Goal: Task Accomplishment & Management: Manage account settings

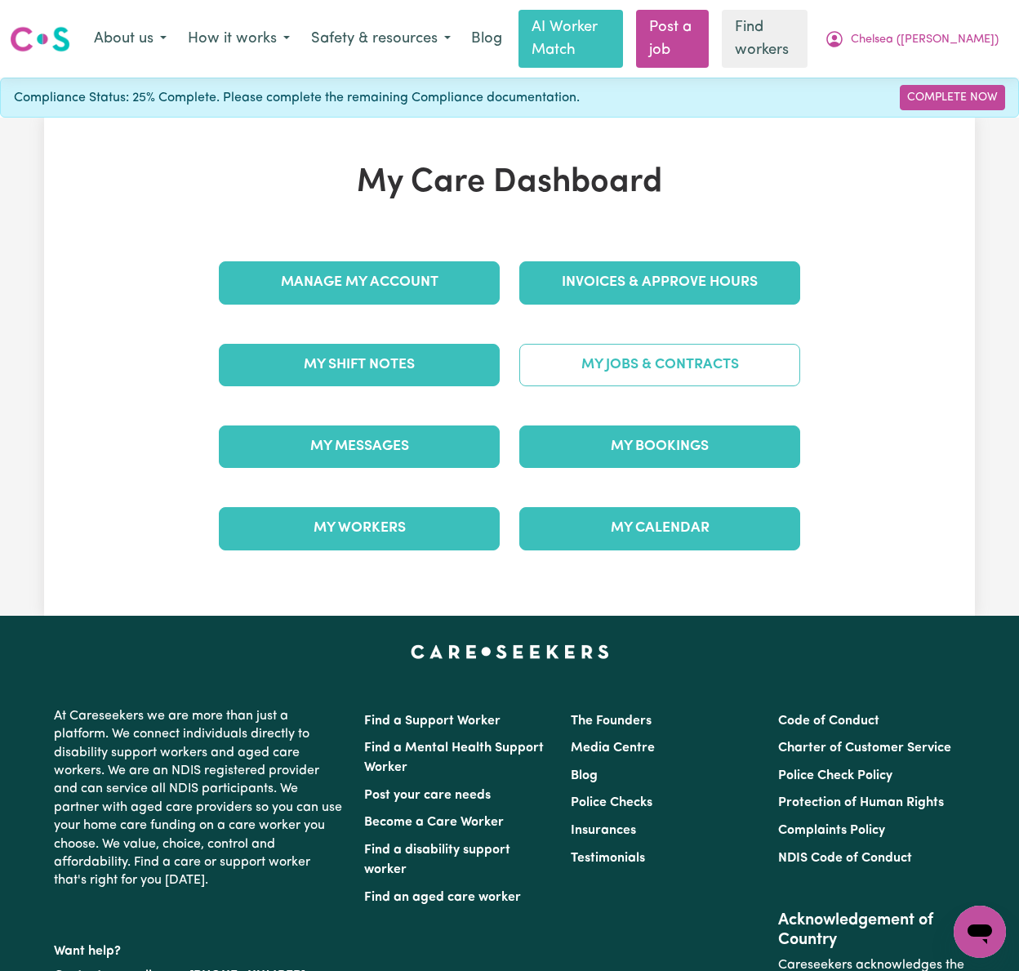
click at [640, 372] on link "My Jobs & Contracts" at bounding box center [659, 365] width 281 height 42
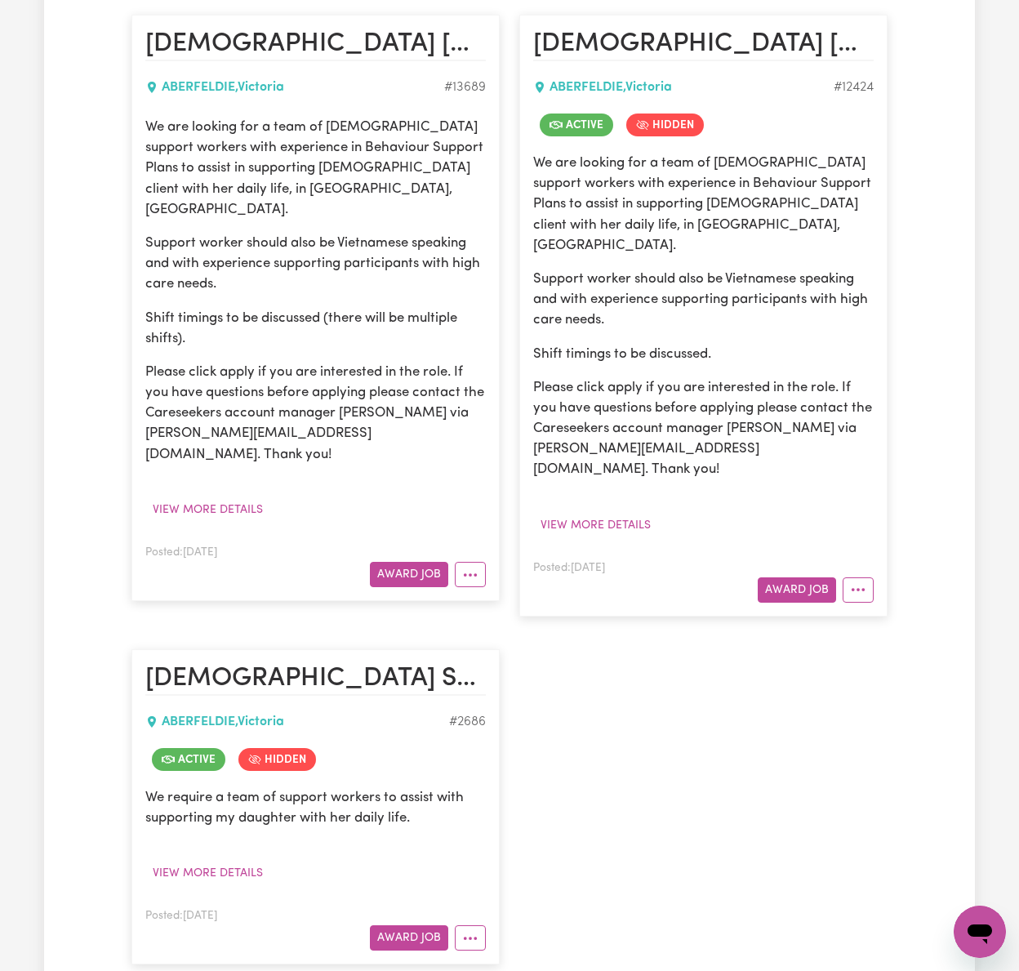
scroll to position [544, 0]
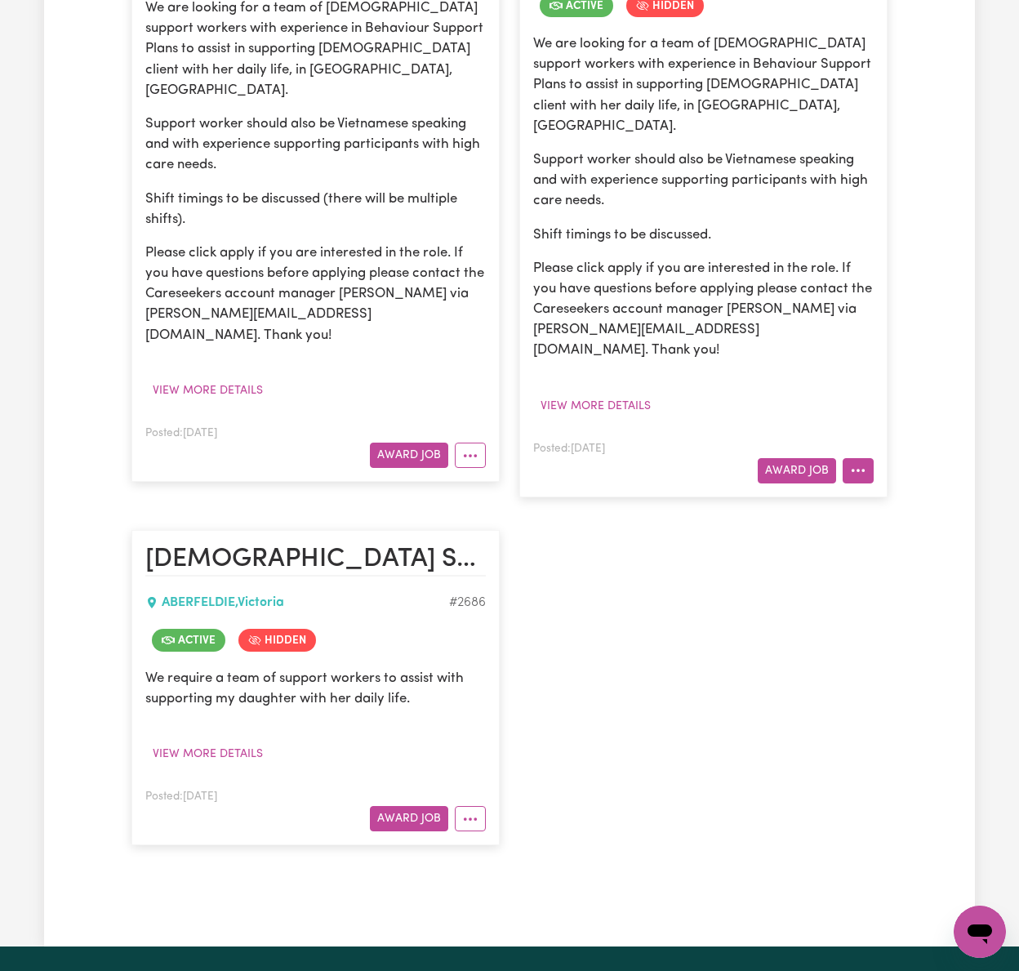
click at [870, 458] on button "More options" at bounding box center [858, 470] width 31 height 25
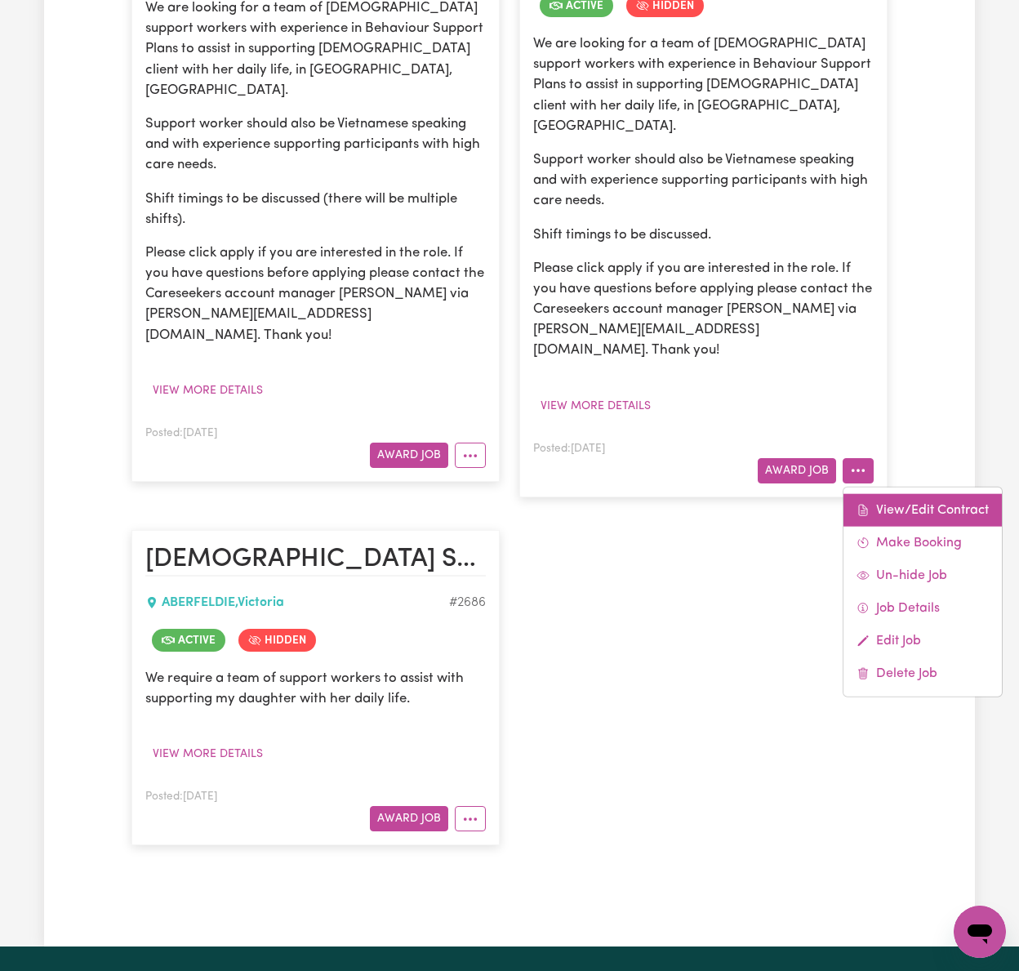
click at [877, 493] on link "View/Edit Contract" at bounding box center [923, 509] width 158 height 33
select select "WEEKDAY_DAYTIME"
select select "ASSISTANCE_SELF_CARE"
select select "ONE"
select select "[DATE]"
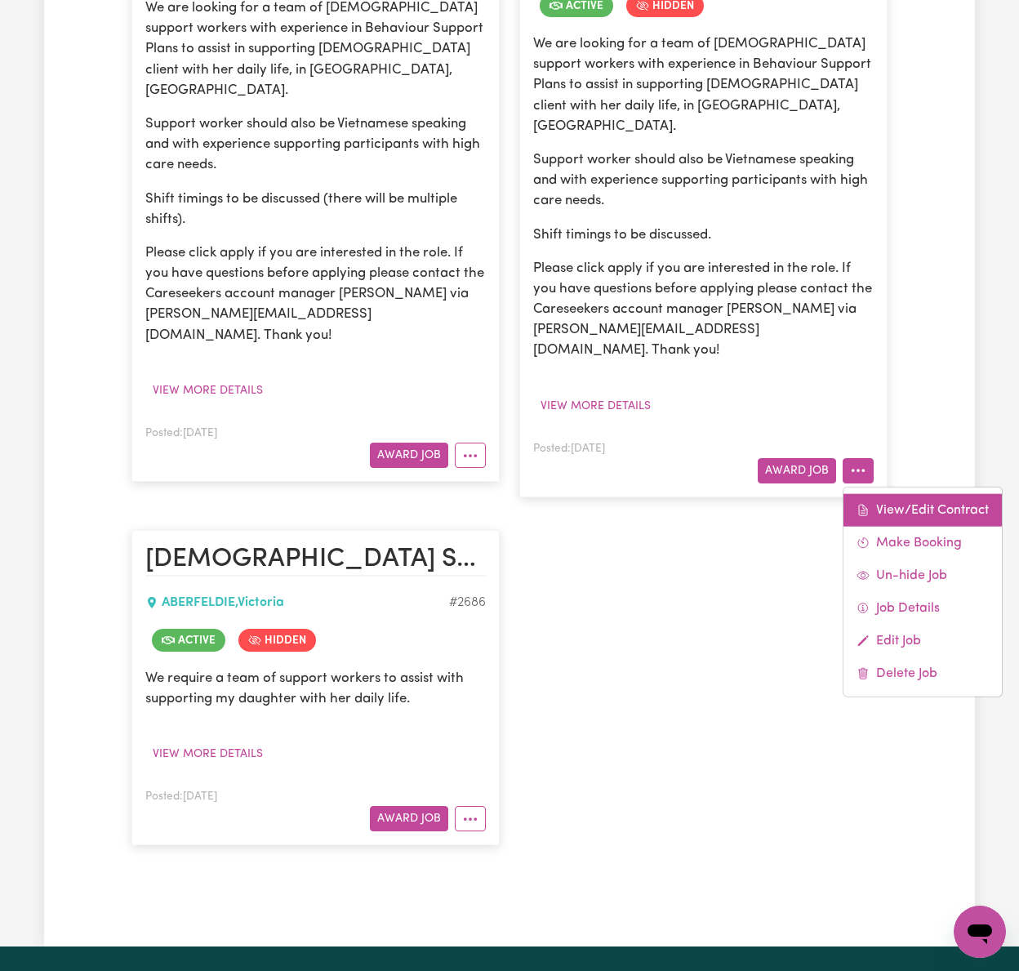
select select "ASSISTANCE_SELF_CARE"
select select "ONE"
select select "[DATE]"
select select "ASSISTANCE_SELF_CARE"
select select "ONE"
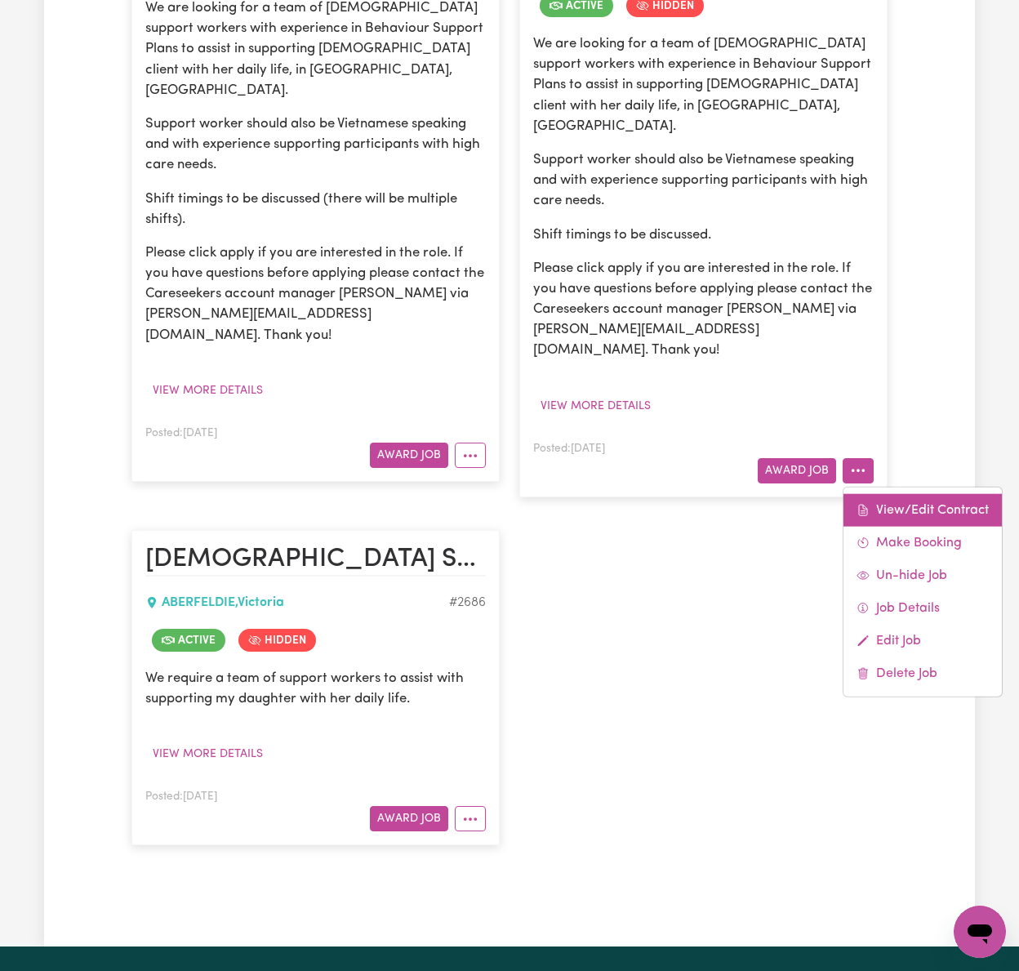
select select "PUBLIC_HOLIDAY"
select select "ASSISTANCE_SELF_CARE"
select select "ONE"
select select "WEEKDAY_EVENING"
select select "ASSISTANCE_SELF_CARE"
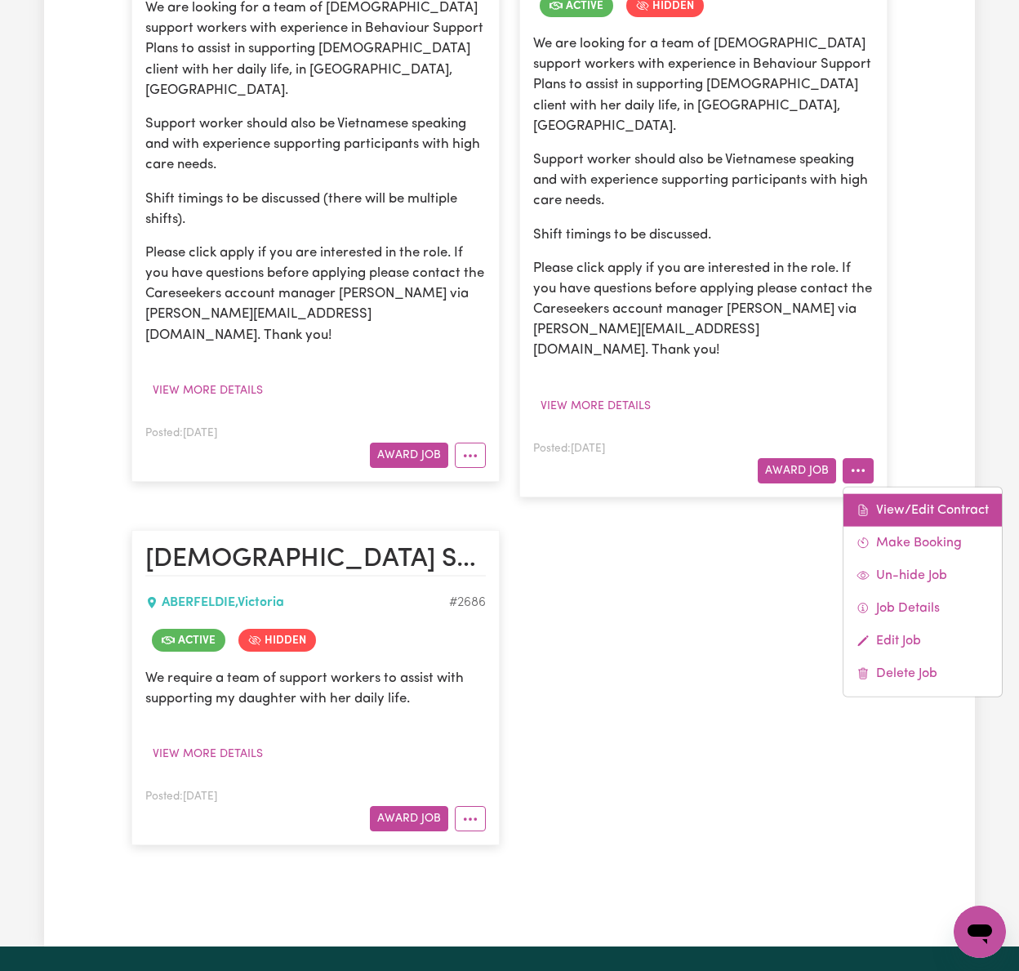
select select "ONE"
select select "OVERNIGHT_ACTIVE"
select select "OVERNIGHT_ACTIVE_STANDARD"
select select "ONE"
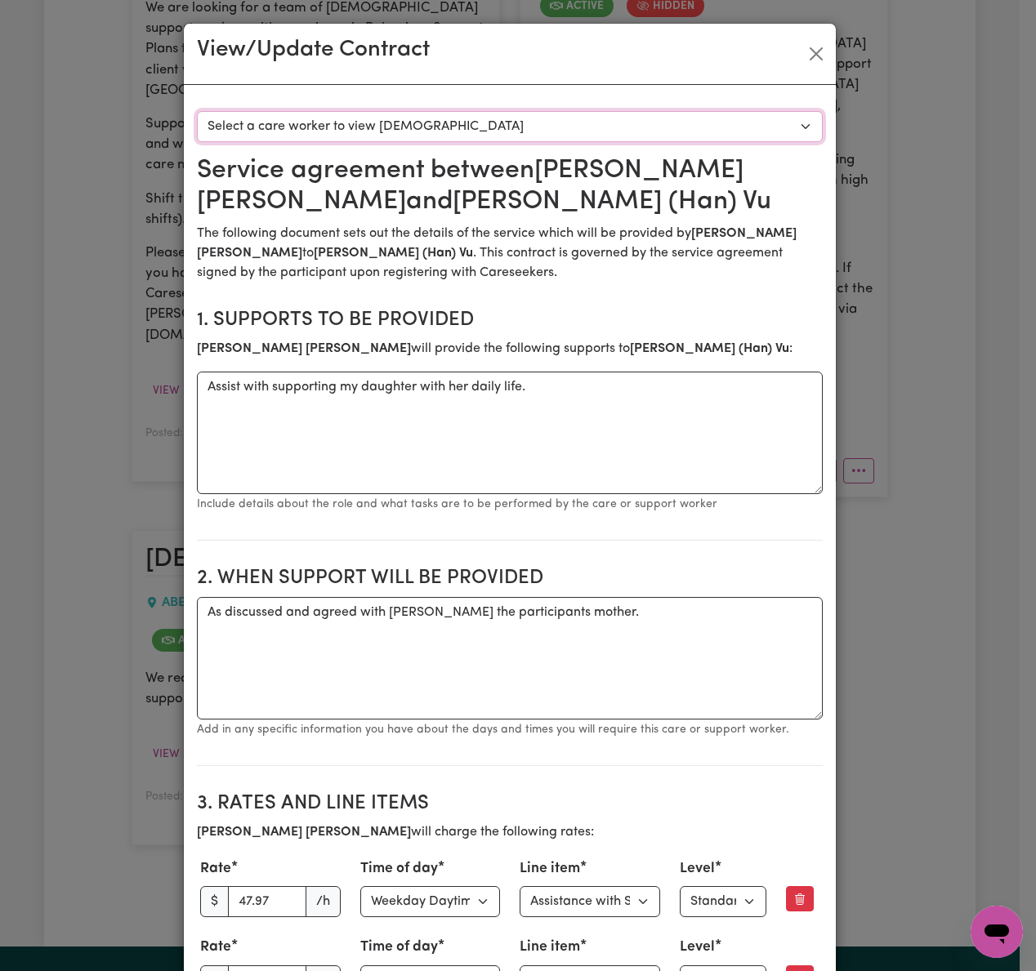
click at [593, 138] on select "Select a care worker to view [DEMOGRAPHIC_DATA] #9346 - [PERSON_NAME] (contract…" at bounding box center [510, 126] width 626 height 31
click at [812, 56] on button "Close" at bounding box center [816, 54] width 26 height 26
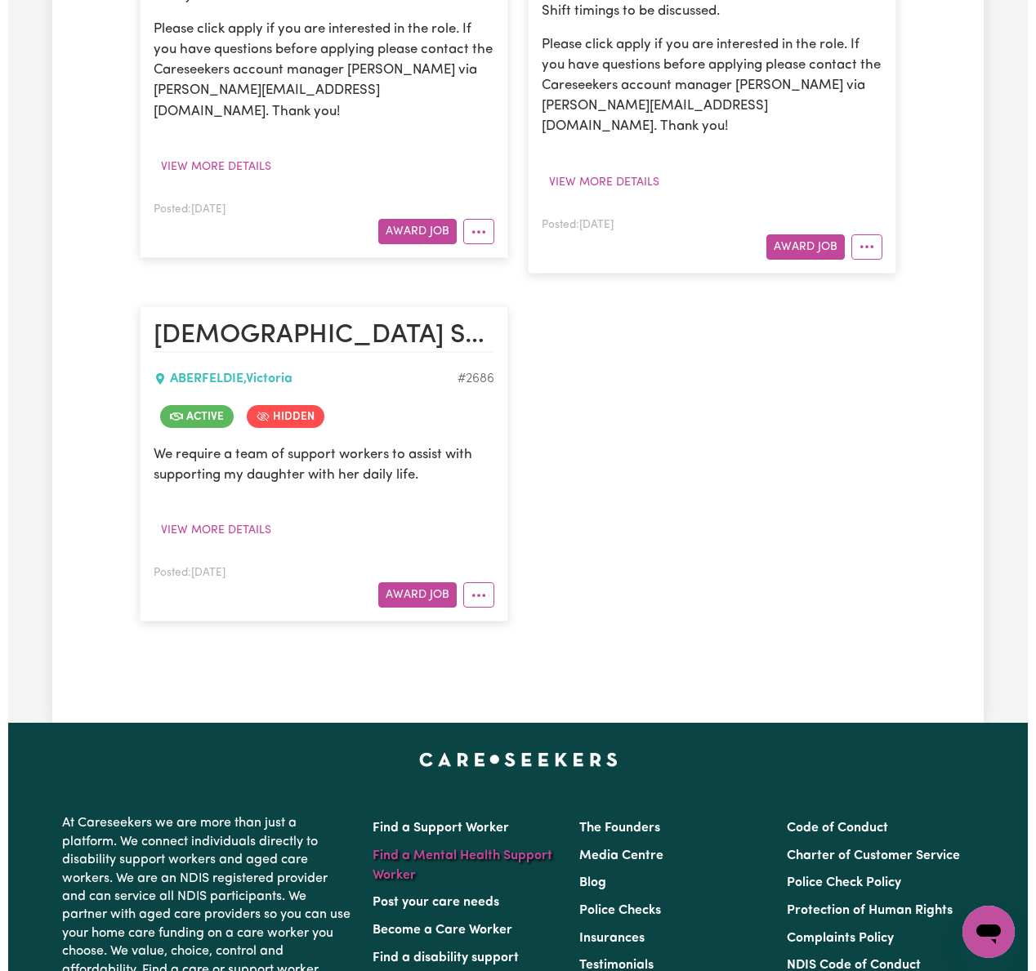
scroll to position [871, 0]
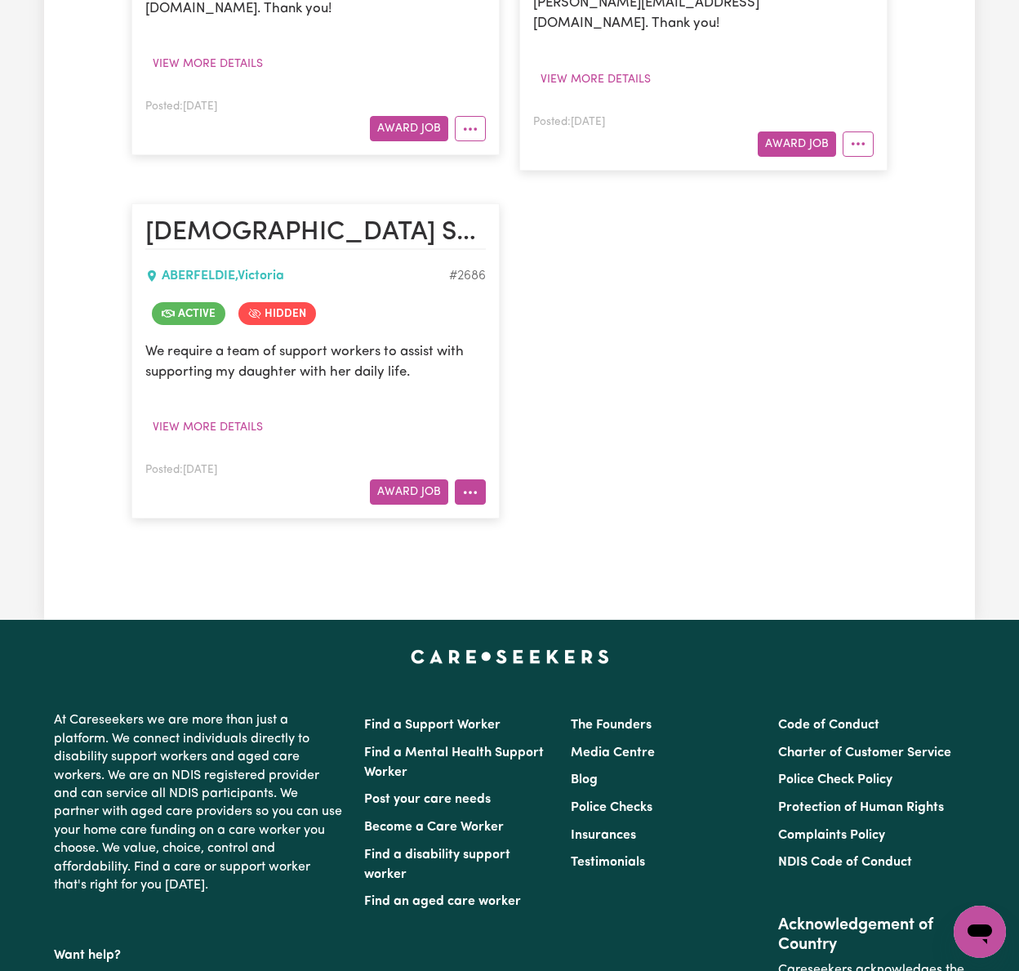
click at [479, 479] on button "More options" at bounding box center [470, 491] width 31 height 25
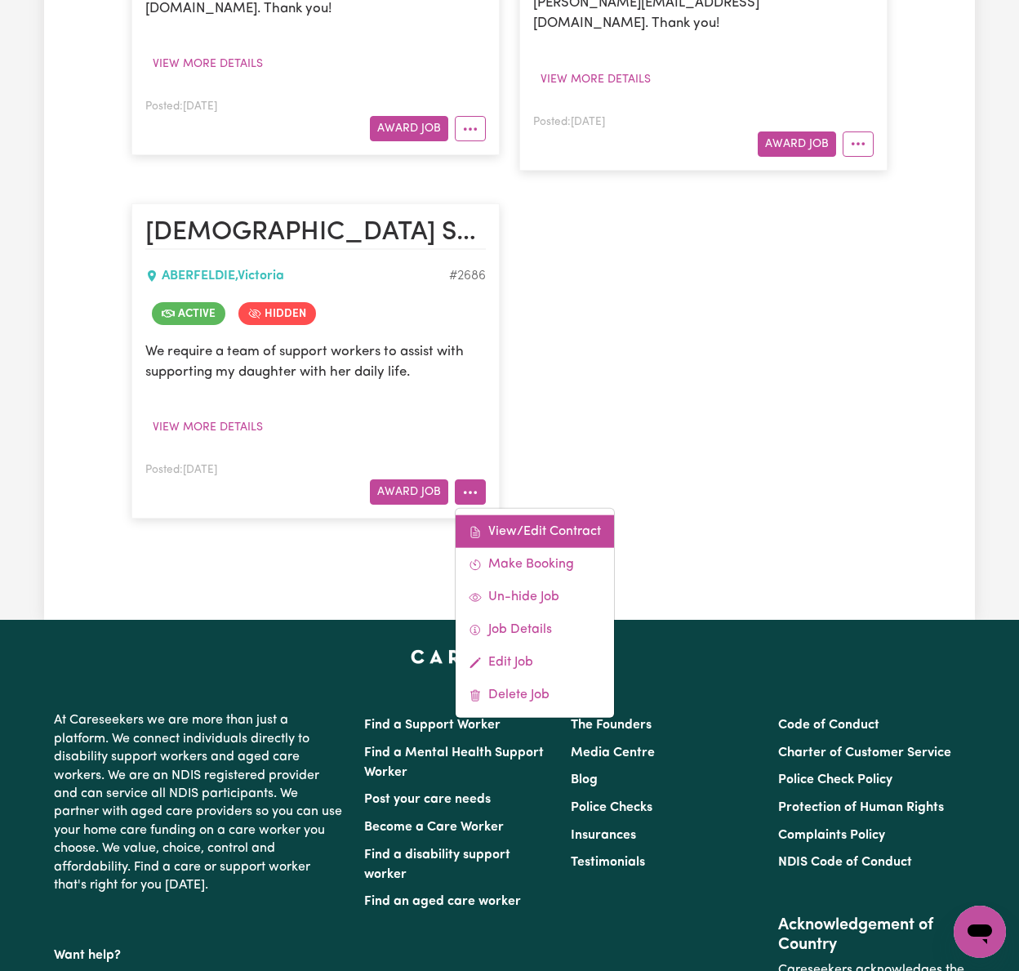
click at [492, 515] on link "View/Edit Contract" at bounding box center [535, 531] width 158 height 33
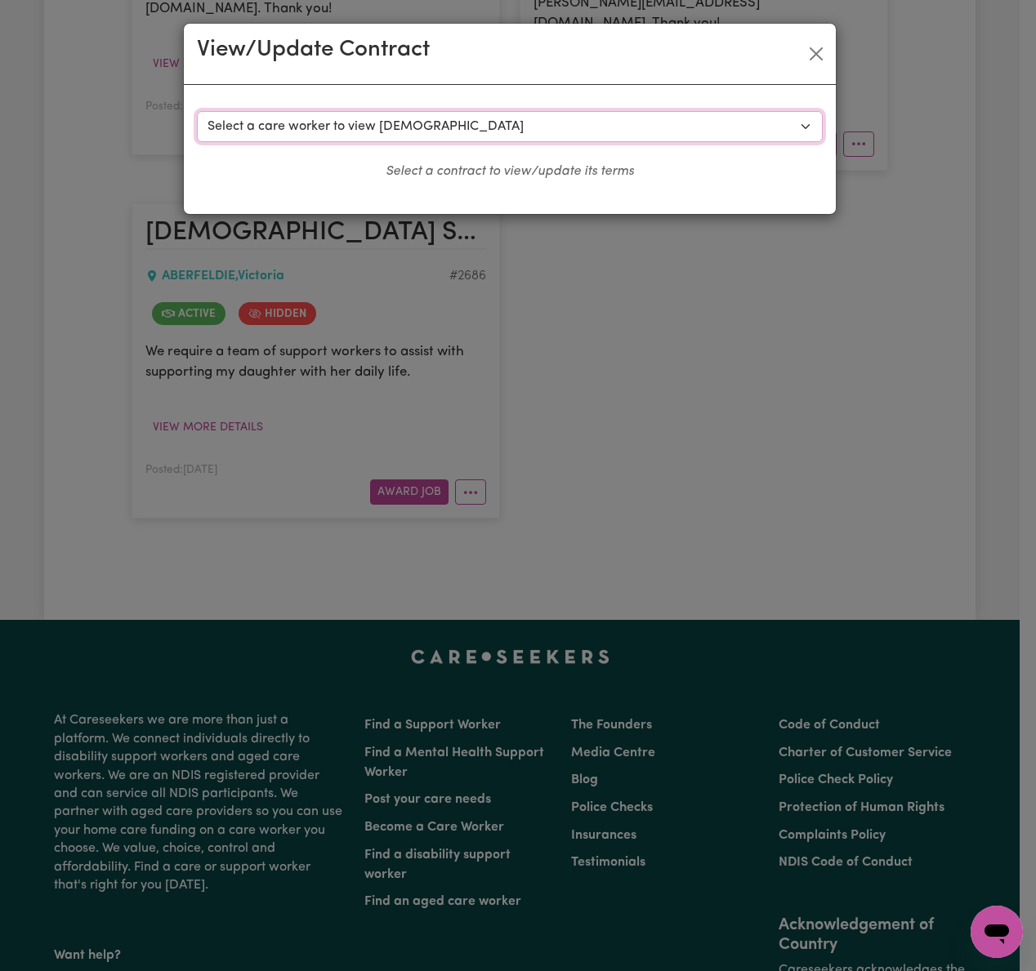
click at [553, 127] on select "Select a care worker to view [DEMOGRAPHIC_DATA] #2281 - [PERSON_NAME] Vu (contr…" at bounding box center [510, 126] width 626 height 31
select select "5570"
click at [197, 111] on select "Select a care worker to view [DEMOGRAPHIC_DATA] #2281 - [PERSON_NAME] Vu (contr…" at bounding box center [510, 126] width 626 height 31
select select "WEEKDAY_DAYTIME"
select select "ASSISTANCE_SELF_CARE"
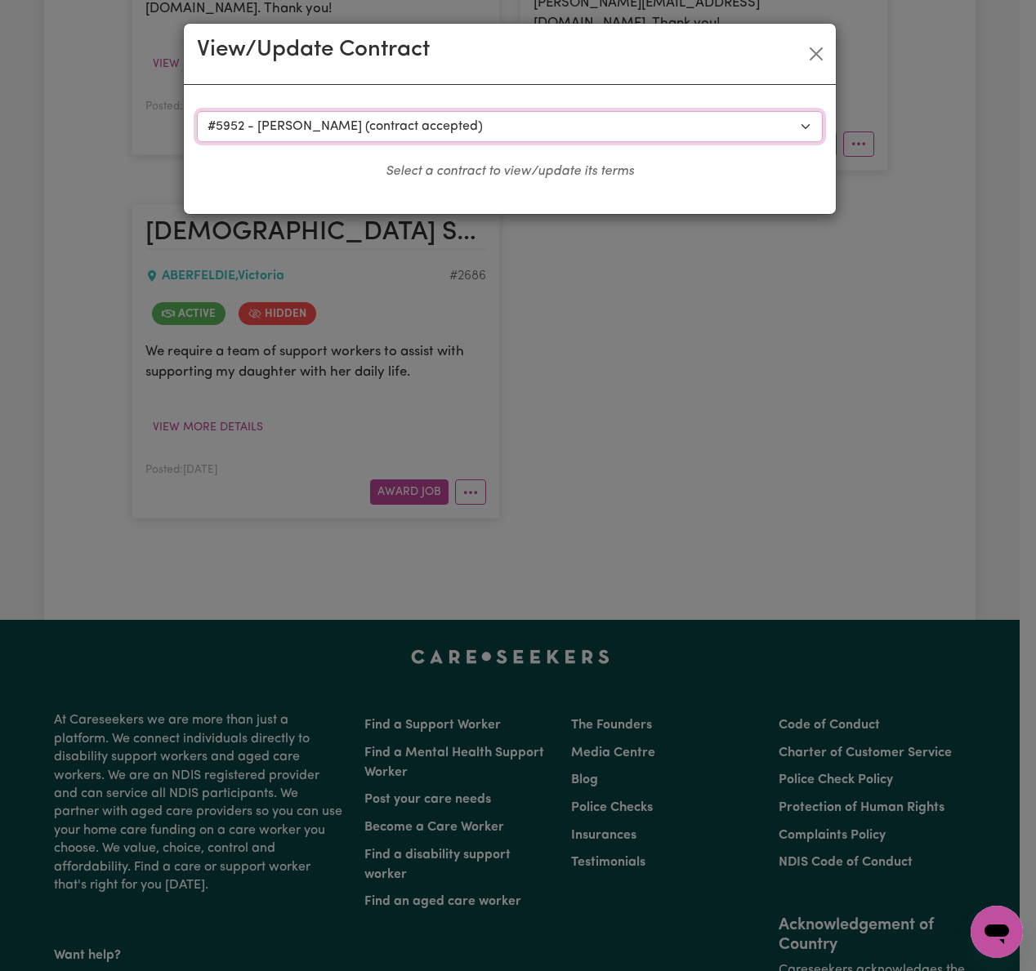
select select "ONE"
select select "[DATE]"
select select "ASSISTANCE_SELF_CARE"
select select "ONE"
select select "[DATE]"
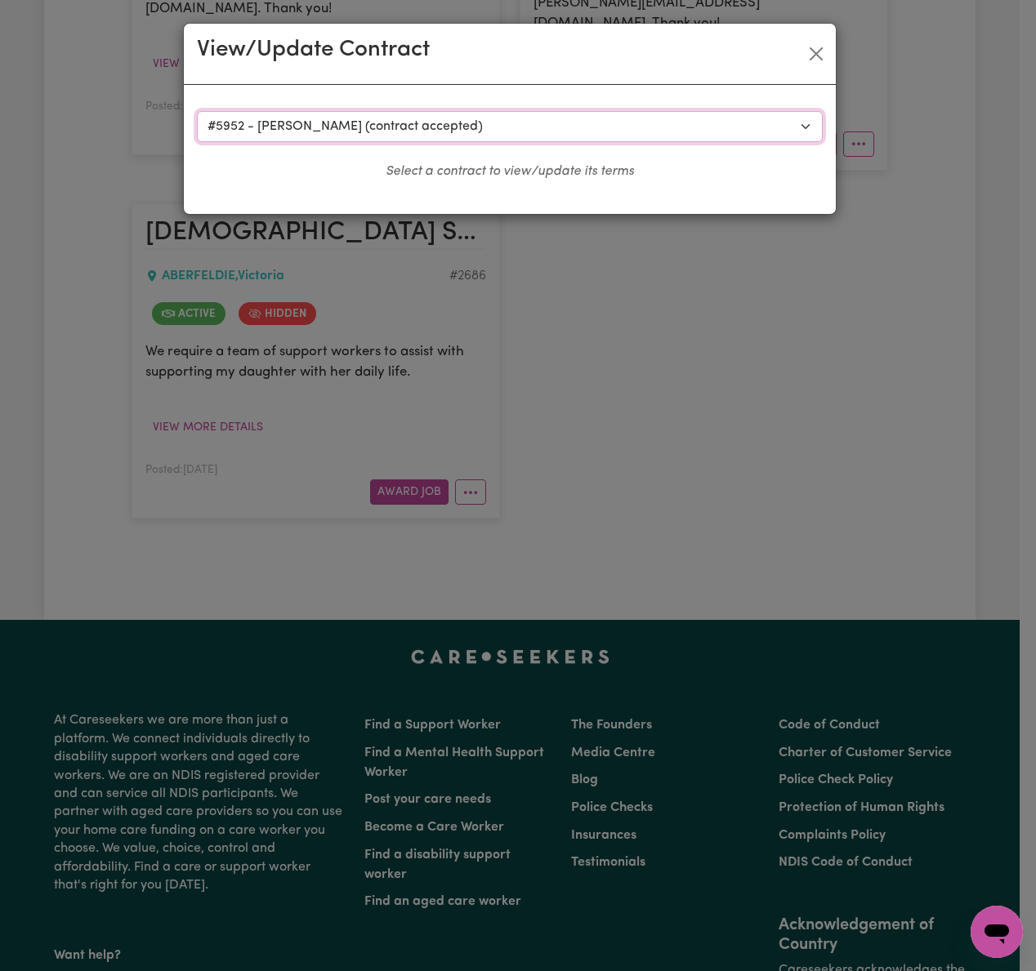
select select "ASSISTANCE_SELF_CARE"
select select "ONE"
select select "PUBLIC_HOLIDAY"
select select "ASSISTANCE_SELF_CARE"
select select "ONE"
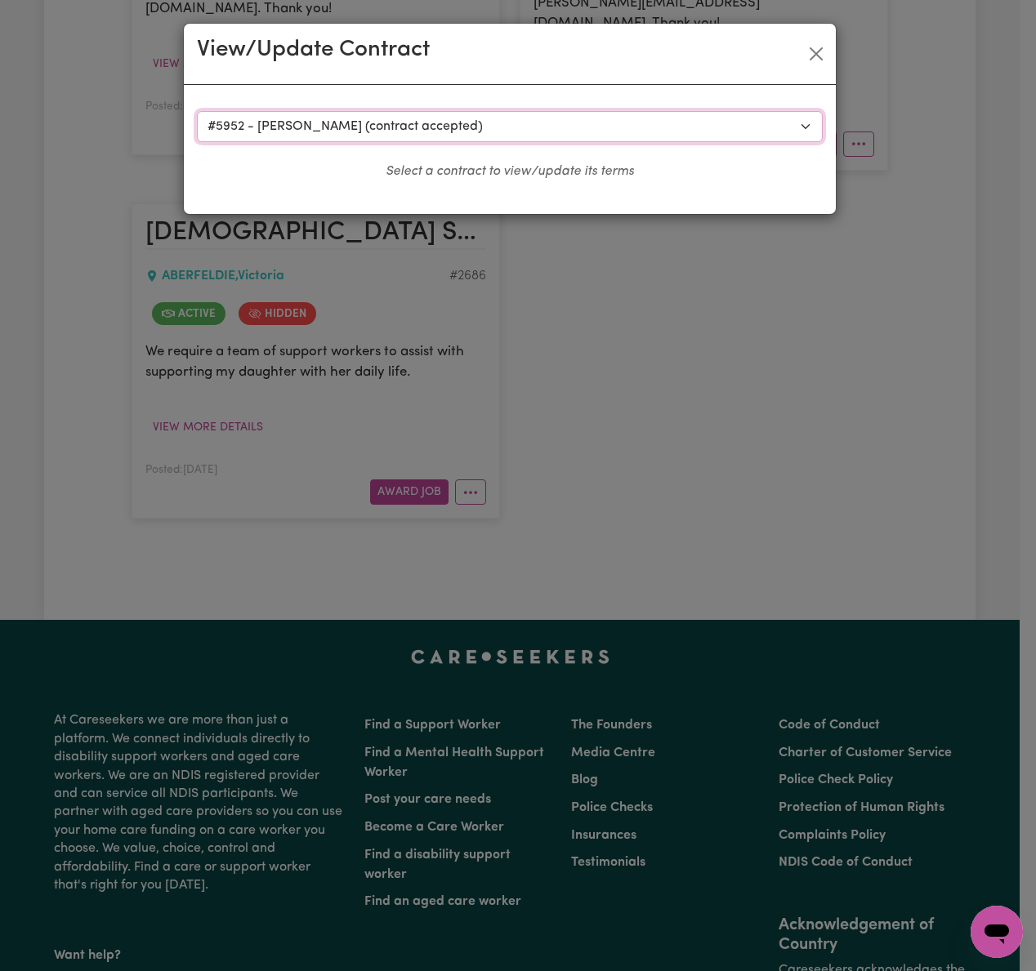
select select "WEEKDAY_EVENING"
select select "ASSISTANCE_SELF_CARE"
select select "ONE"
select select "OVERNIGHT_ACTIVE"
select select "OVERNIGHT_ACTIVE_STANDARD"
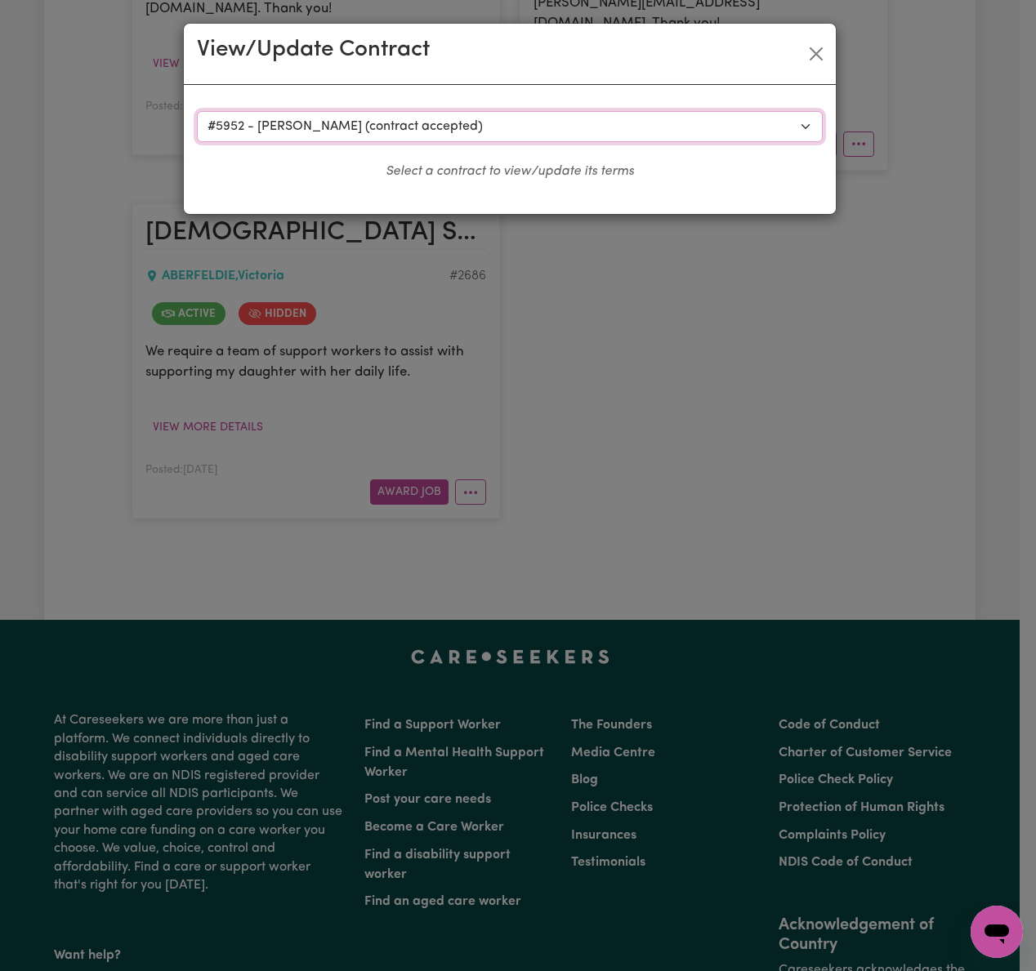
select select "ONE"
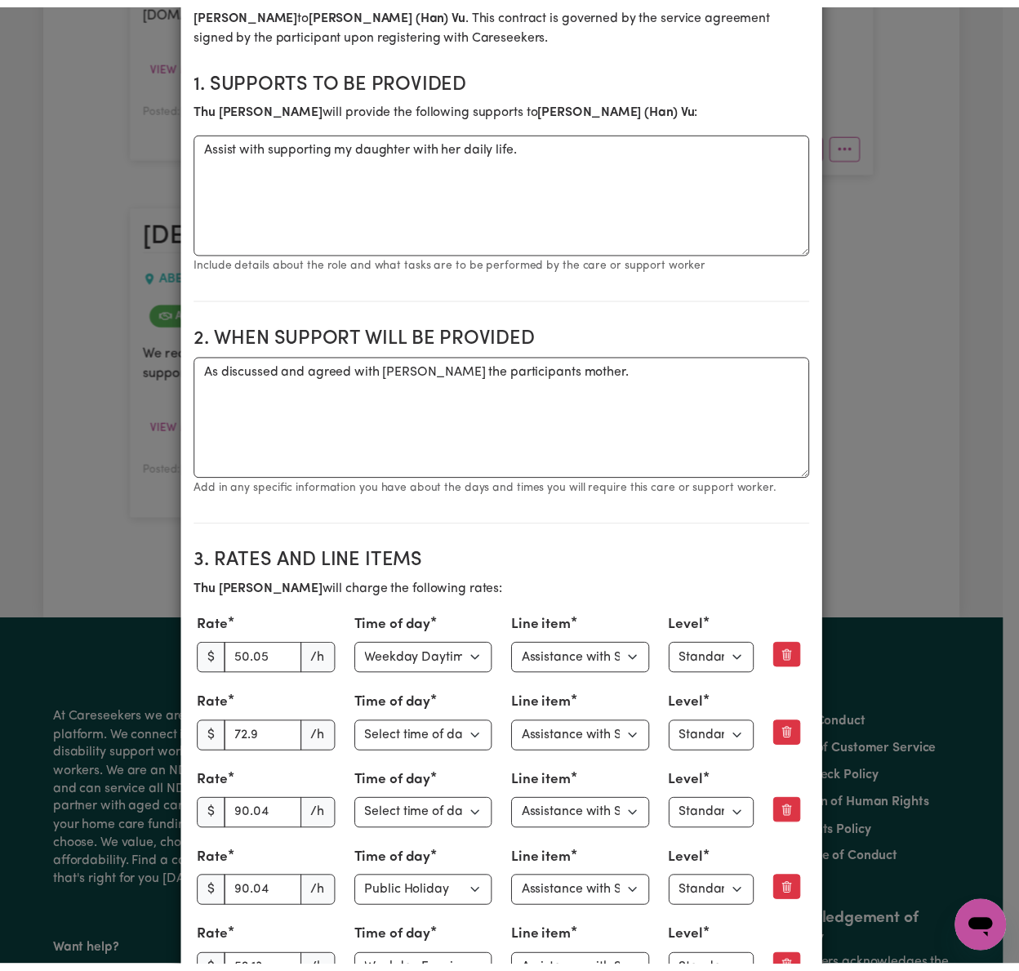
scroll to position [0, 0]
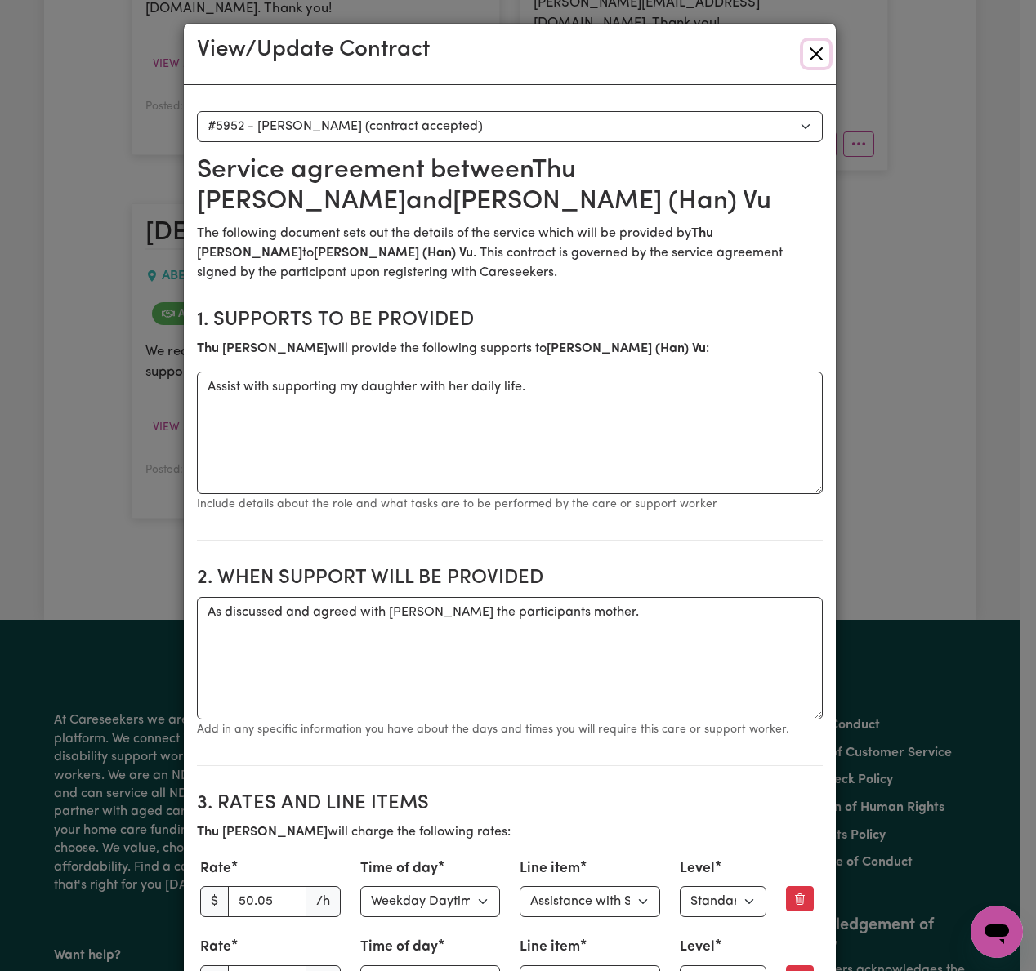
click at [820, 47] on button "Close" at bounding box center [816, 54] width 26 height 26
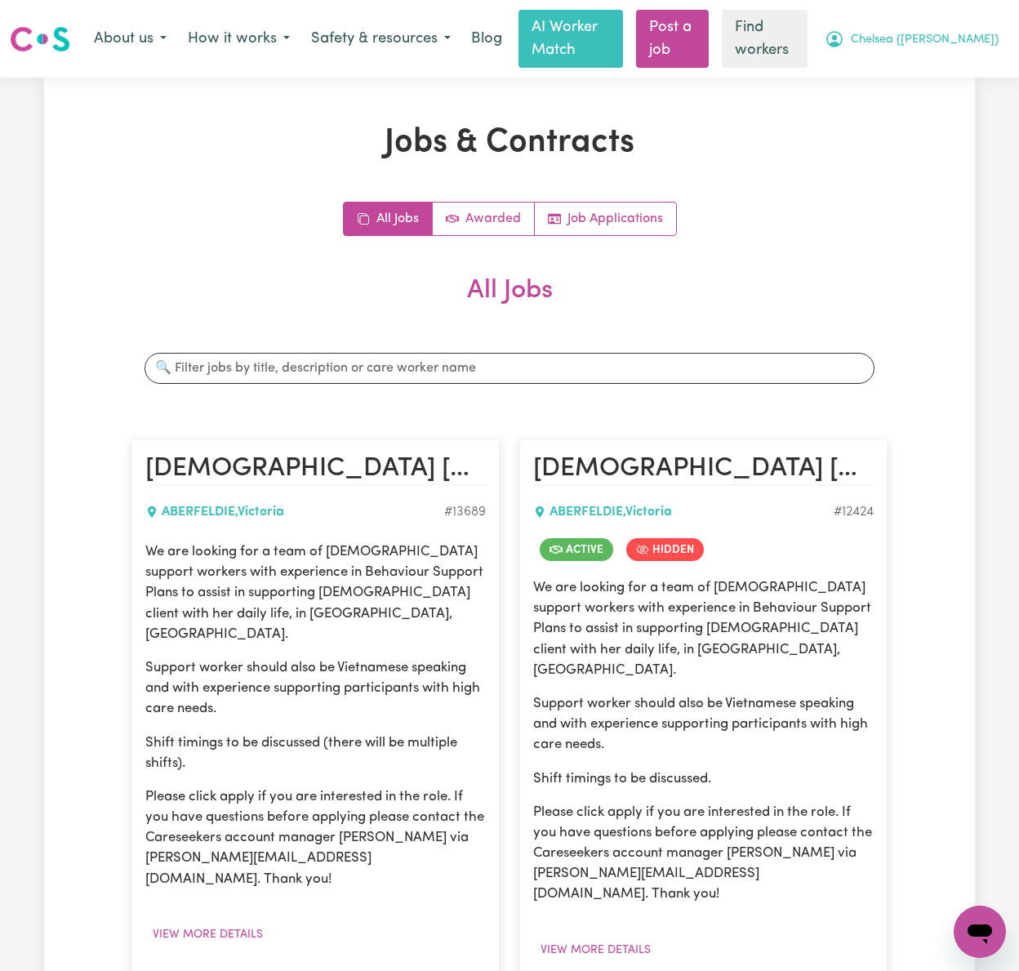
drag, startPoint x: 968, startPoint y: 29, endPoint x: 975, endPoint y: 53, distance: 24.8
click at [968, 30] on button "Chelsea ([PERSON_NAME])" at bounding box center [911, 39] width 195 height 34
click at [978, 108] on link "Logout" at bounding box center [944, 104] width 129 height 31
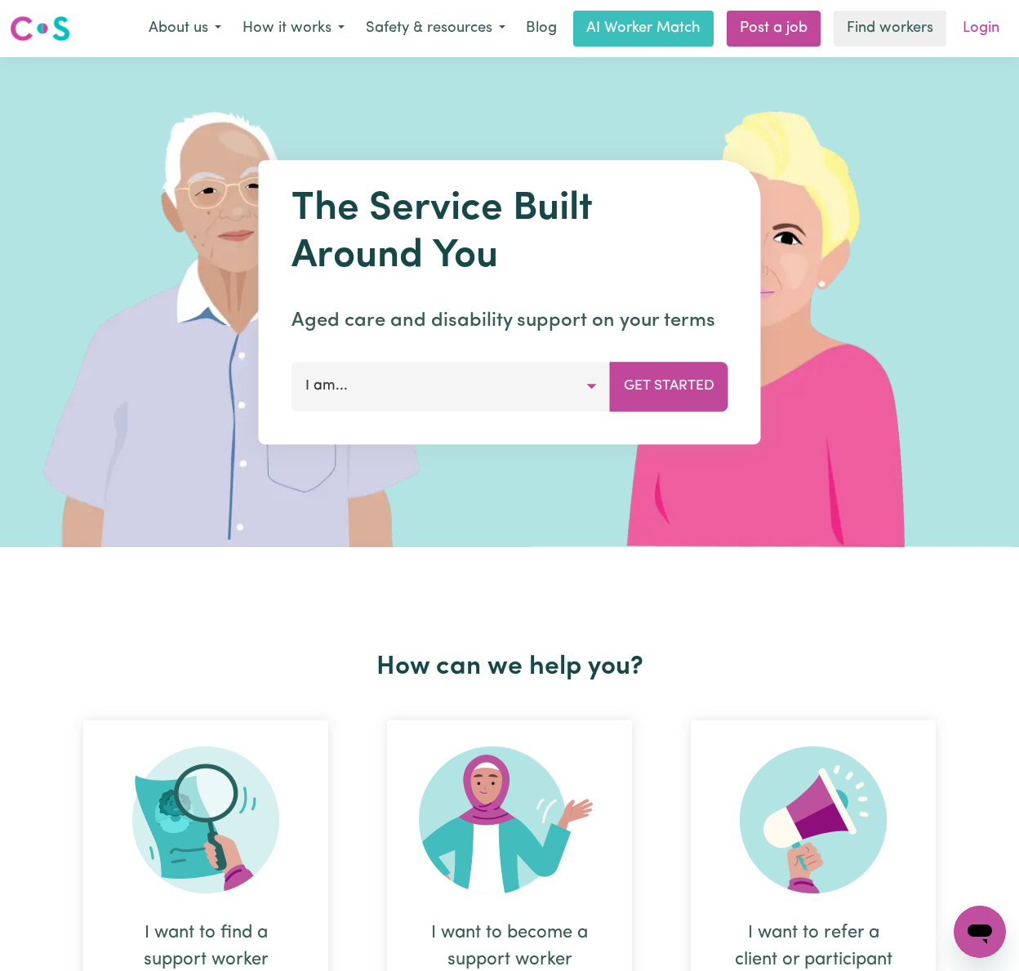
click at [987, 33] on link "Login" at bounding box center [981, 29] width 56 height 36
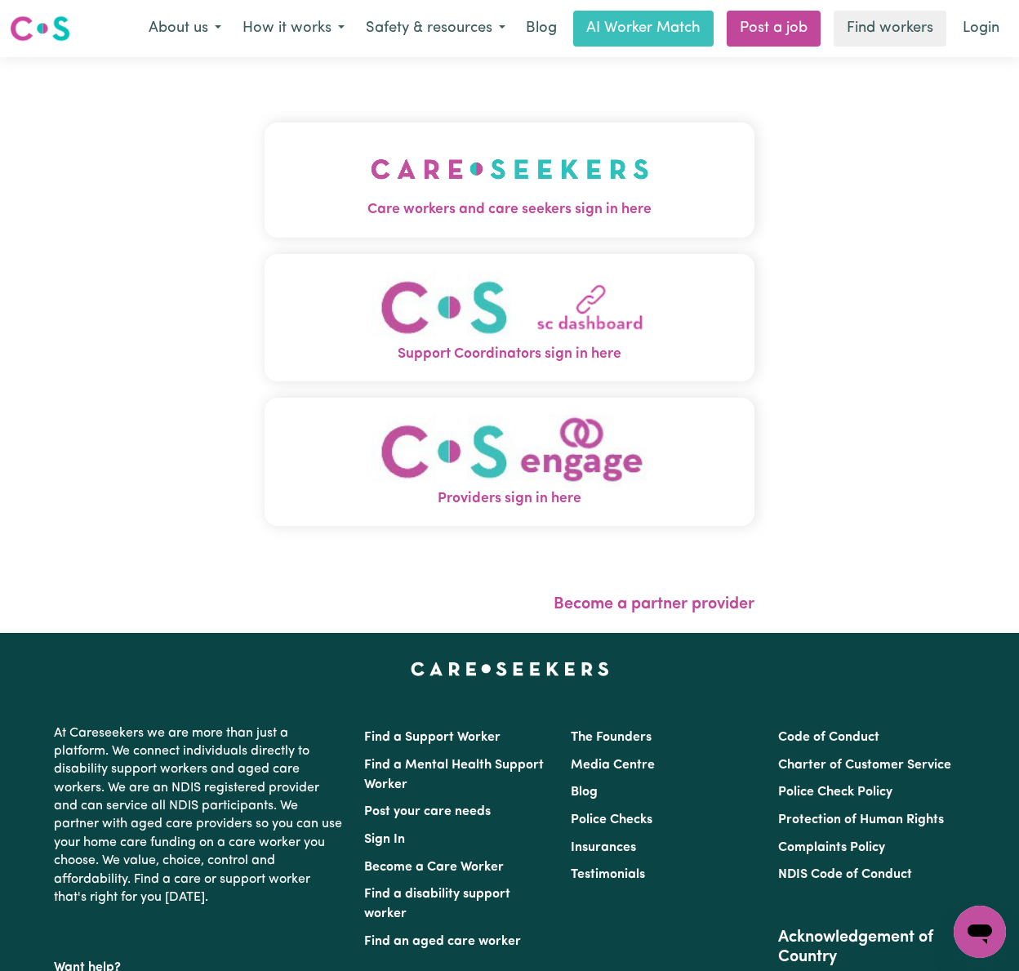
click at [374, 213] on span "Care workers and care seekers sign in here" at bounding box center [510, 209] width 490 height 21
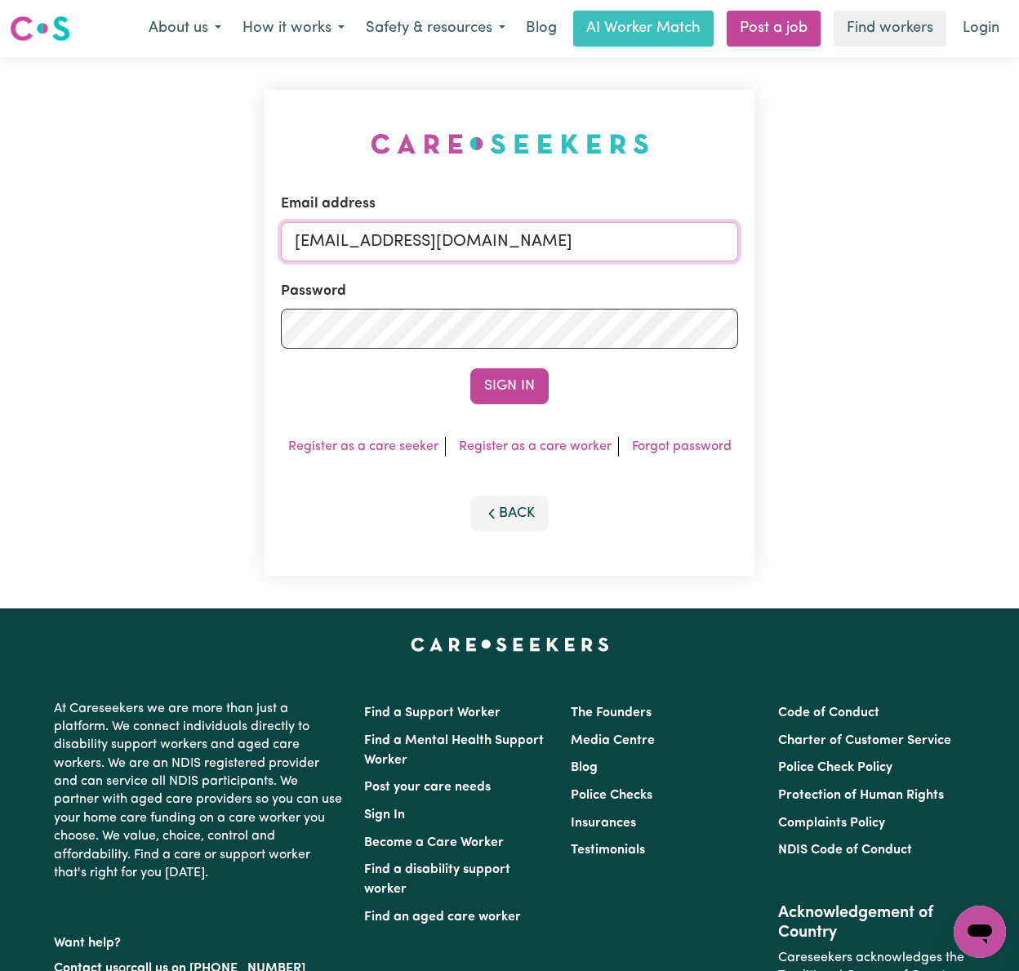
click at [480, 232] on input "[EMAIL_ADDRESS][DOMAIN_NAME]" at bounding box center [509, 241] width 457 height 39
drag, startPoint x: 554, startPoint y: 233, endPoint x: 844, endPoint y: 236, distance: 289.9
click at [844, 236] on div "Email address [EMAIL_ADDRESS][DOMAIN_NAME] Password Sign In Register as a care …" at bounding box center [509, 332] width 1019 height 551
type input "[EMAIL_ADDRESS][DOMAIN_NAME]"
click at [470, 368] on button "Sign In" at bounding box center [509, 386] width 78 height 36
